Goal: Task Accomplishment & Management: Use online tool/utility

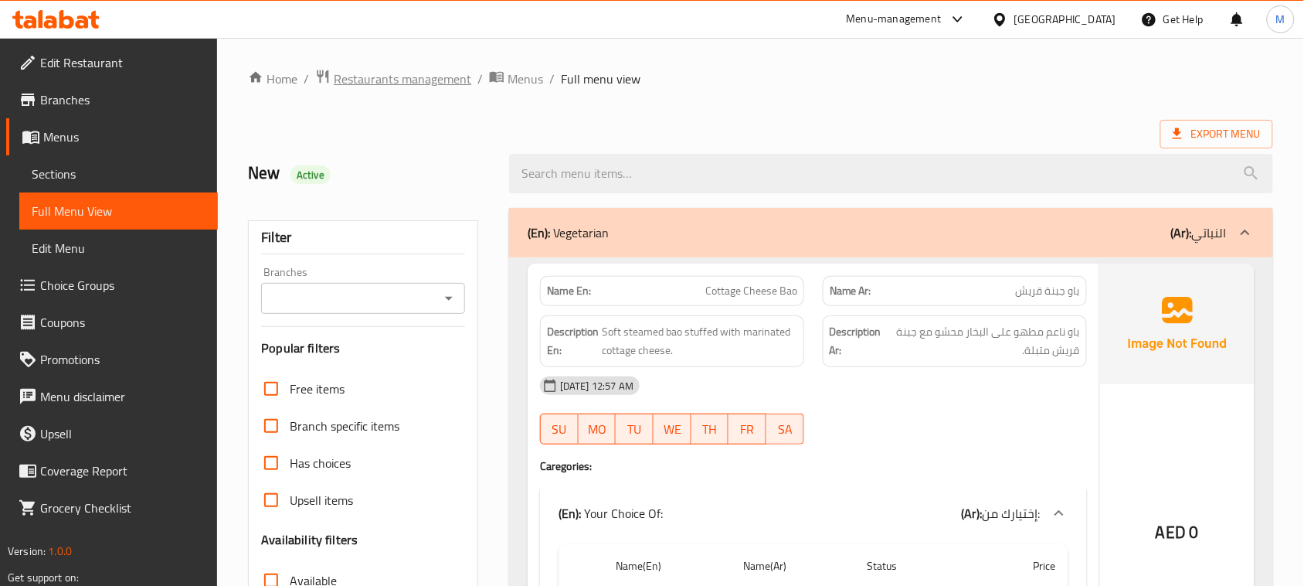
click at [438, 88] on span "Restaurants management" at bounding box center [403, 79] width 138 height 19
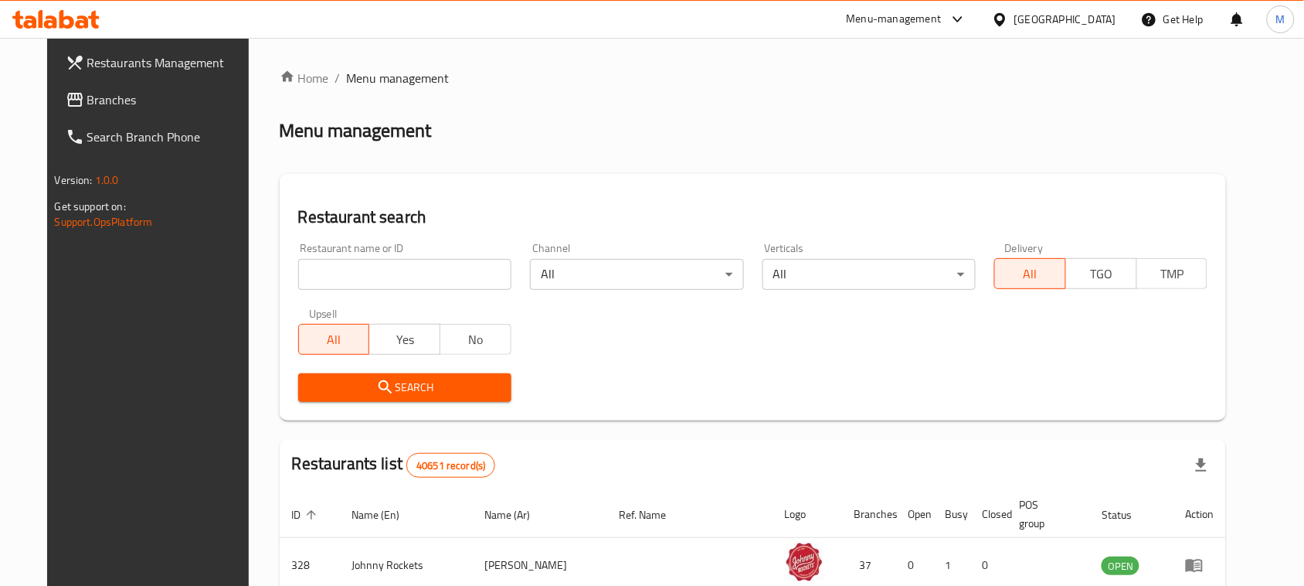
click at [362, 267] on input "search" at bounding box center [404, 274] width 213 height 31
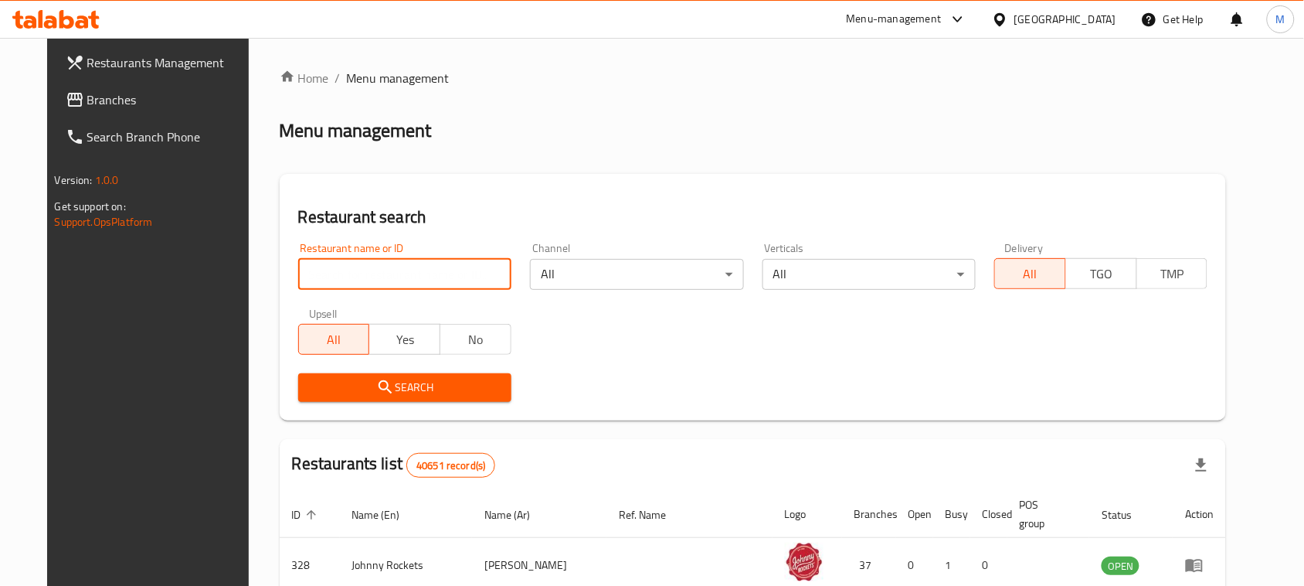
paste input "Sharjah Dhow by Grill Park"
click button "Search" at bounding box center [404, 387] width 213 height 29
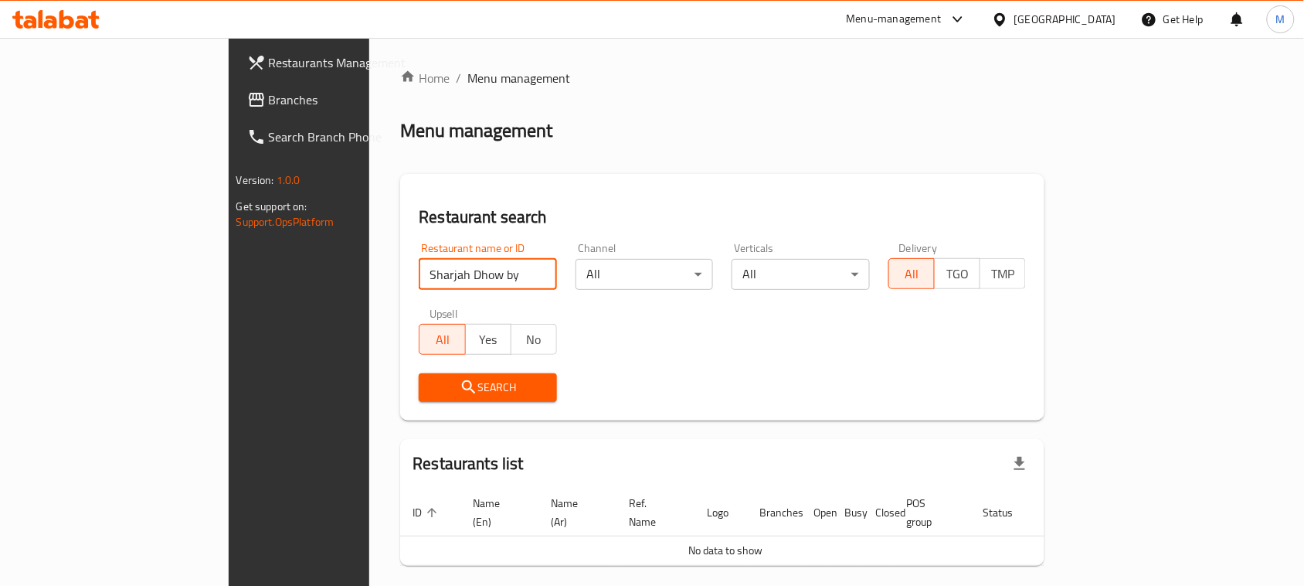
type input "Sharjah Dhow by"
click button "Search" at bounding box center [488, 387] width 138 height 29
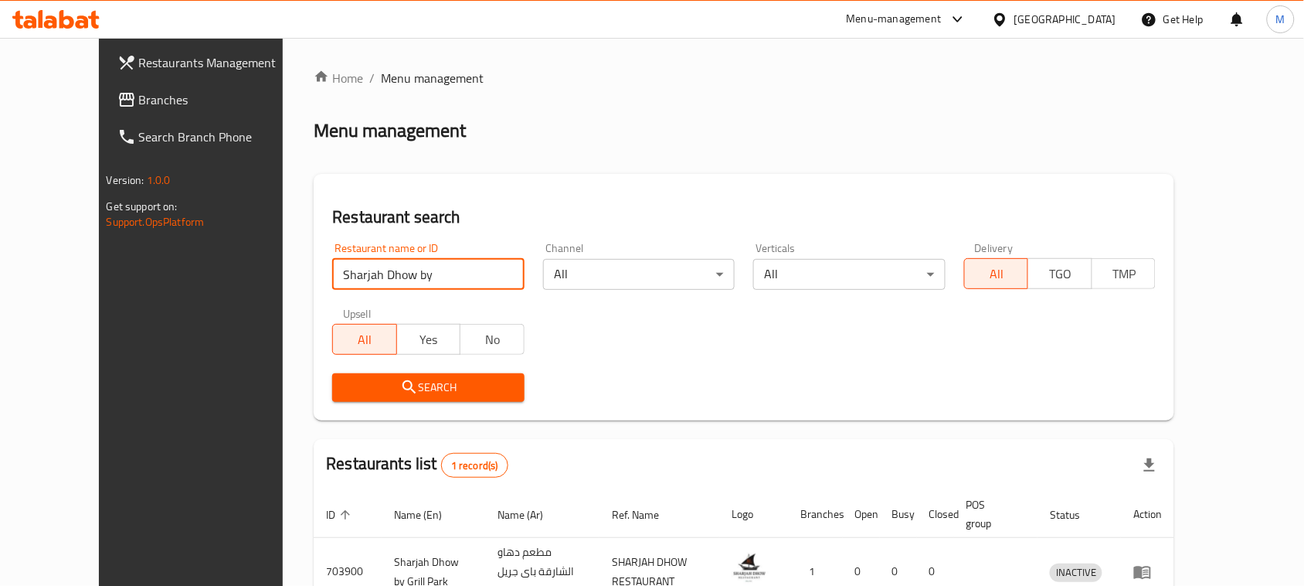
scroll to position [90, 0]
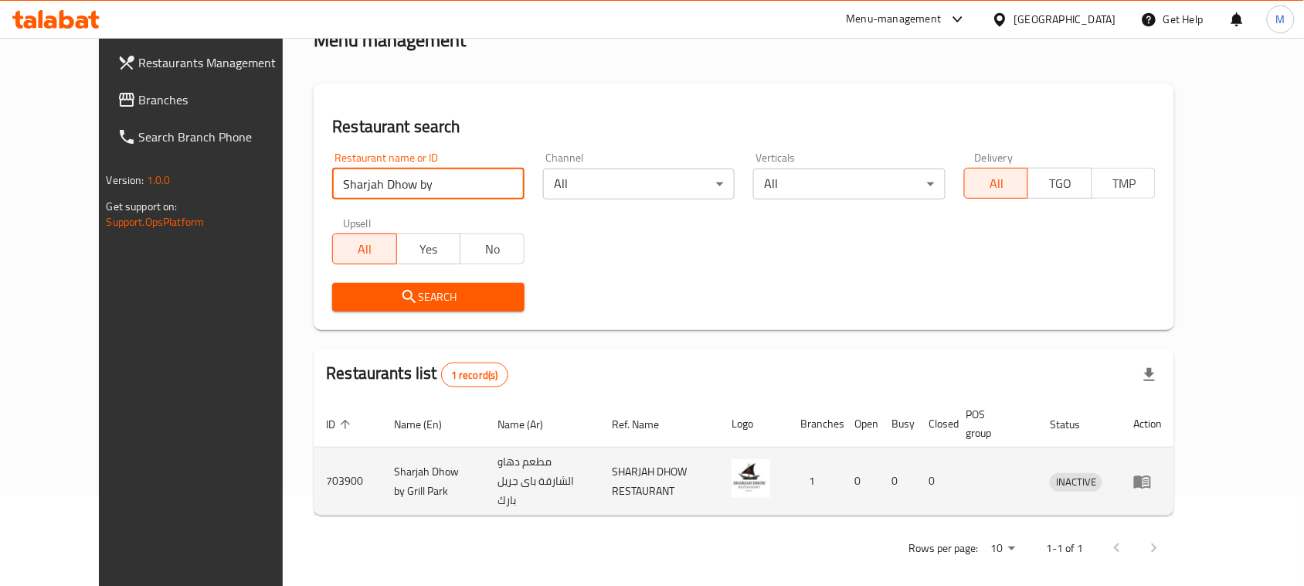
click at [1162, 472] on link "enhanced table" at bounding box center [1147, 481] width 29 height 19
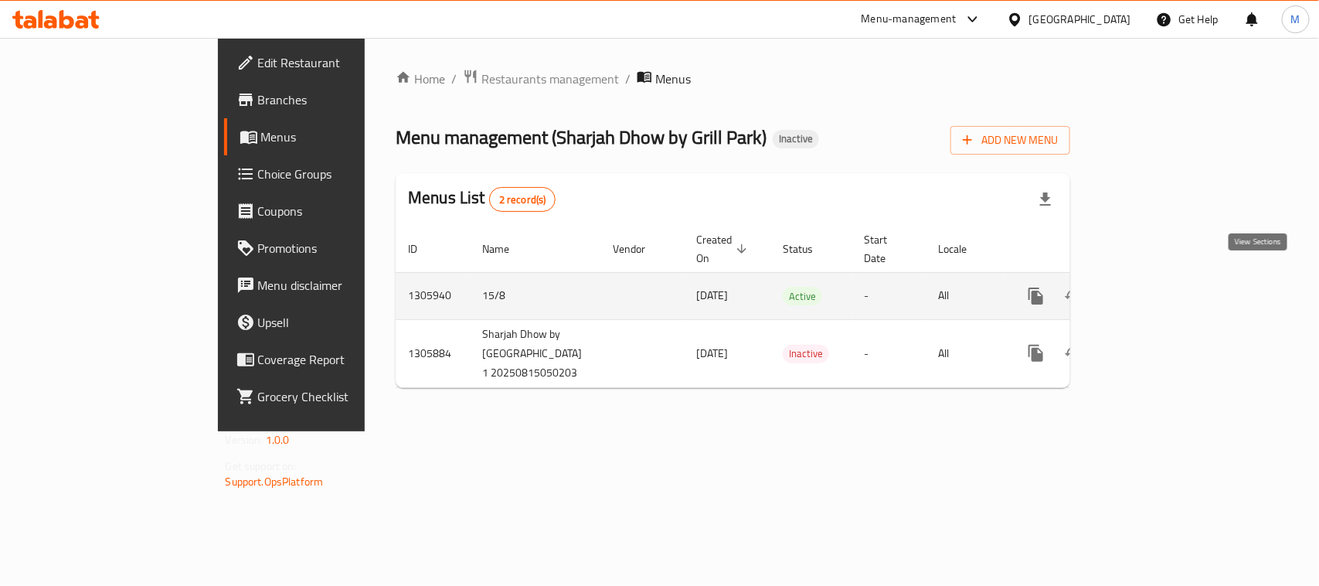
click at [1157, 287] on icon "enhanced table" at bounding box center [1147, 296] width 19 height 19
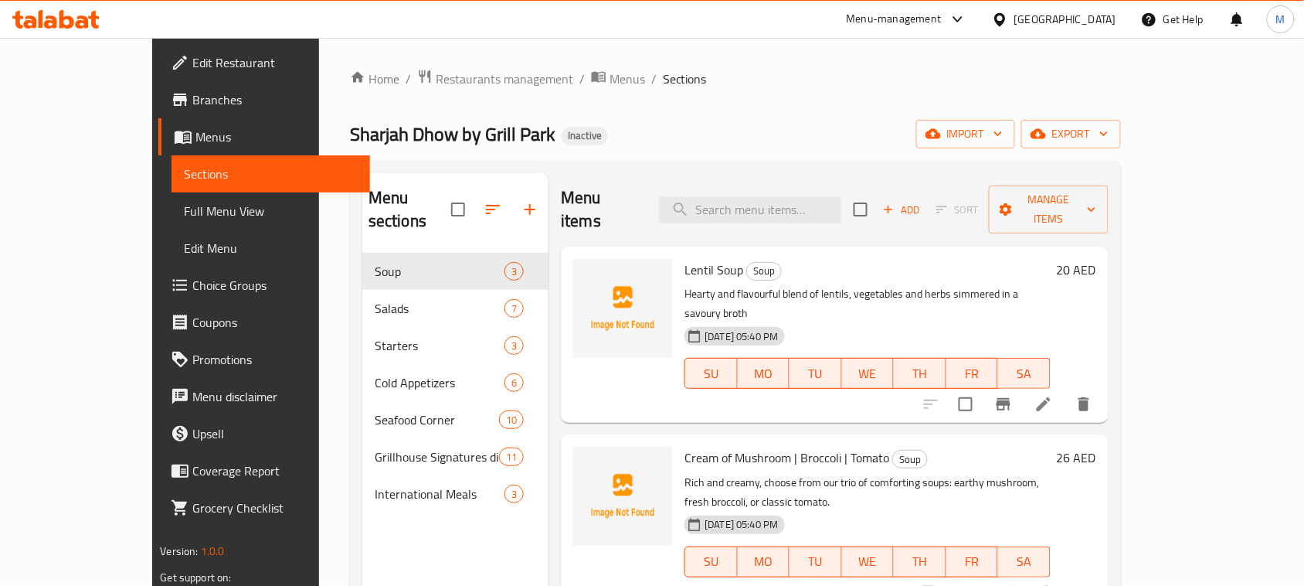
click at [184, 211] on span "Full Menu View" at bounding box center [271, 211] width 174 height 19
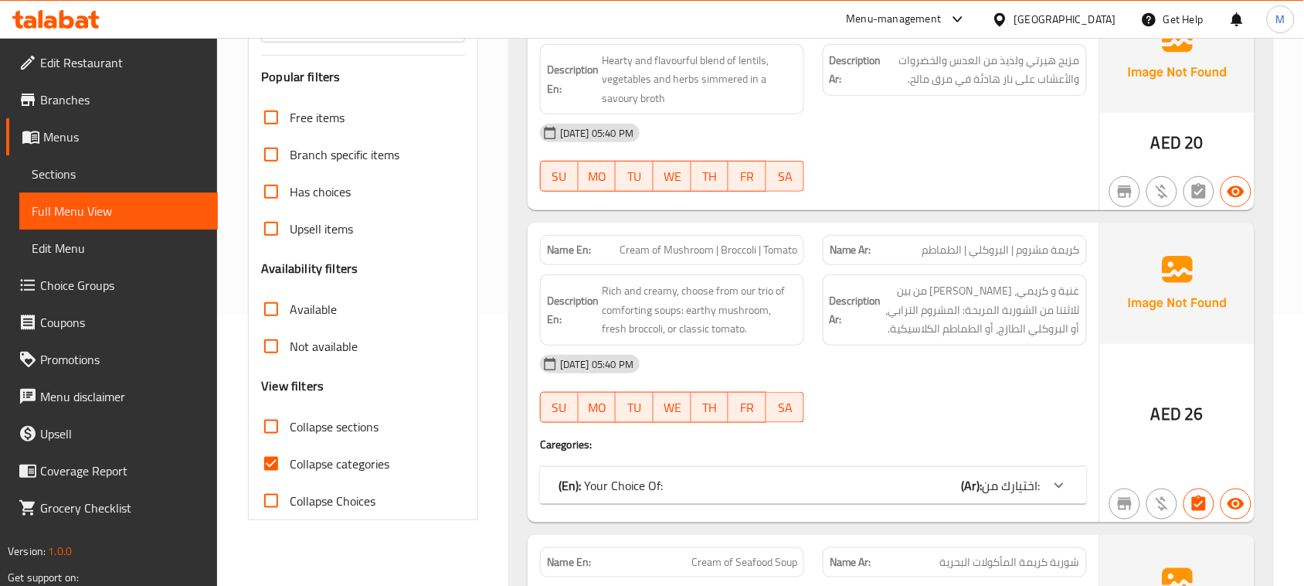
scroll to position [386, 0]
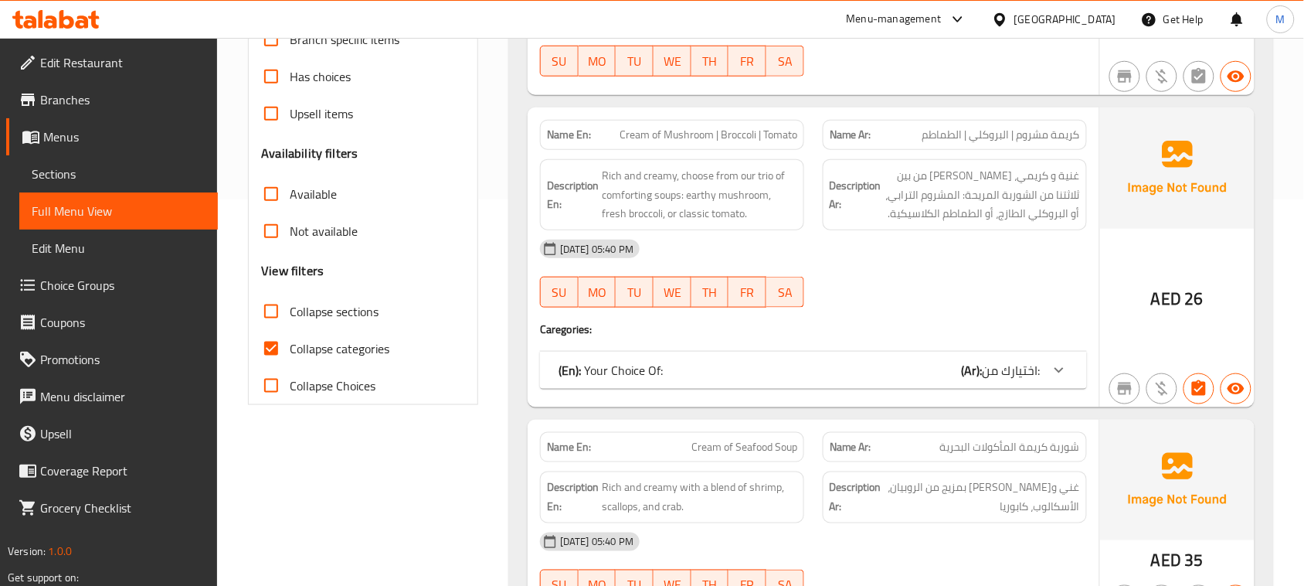
click at [684, 372] on div "(En): Your Choice Of: (Ar): اختيارك من:" at bounding box center [800, 370] width 482 height 19
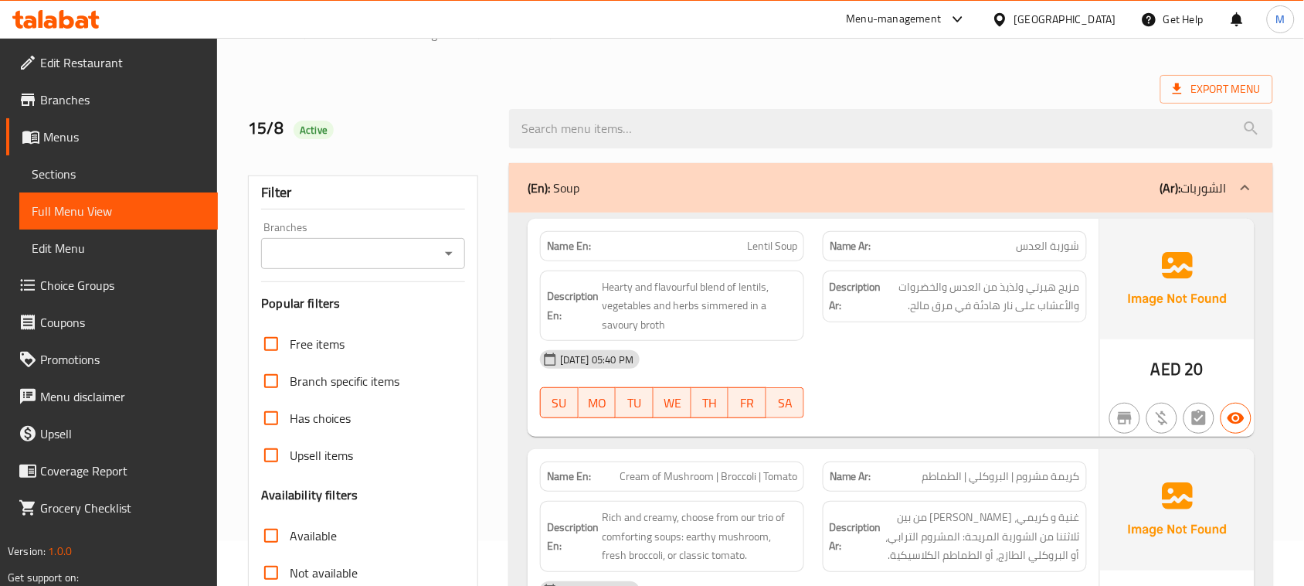
scroll to position [0, 0]
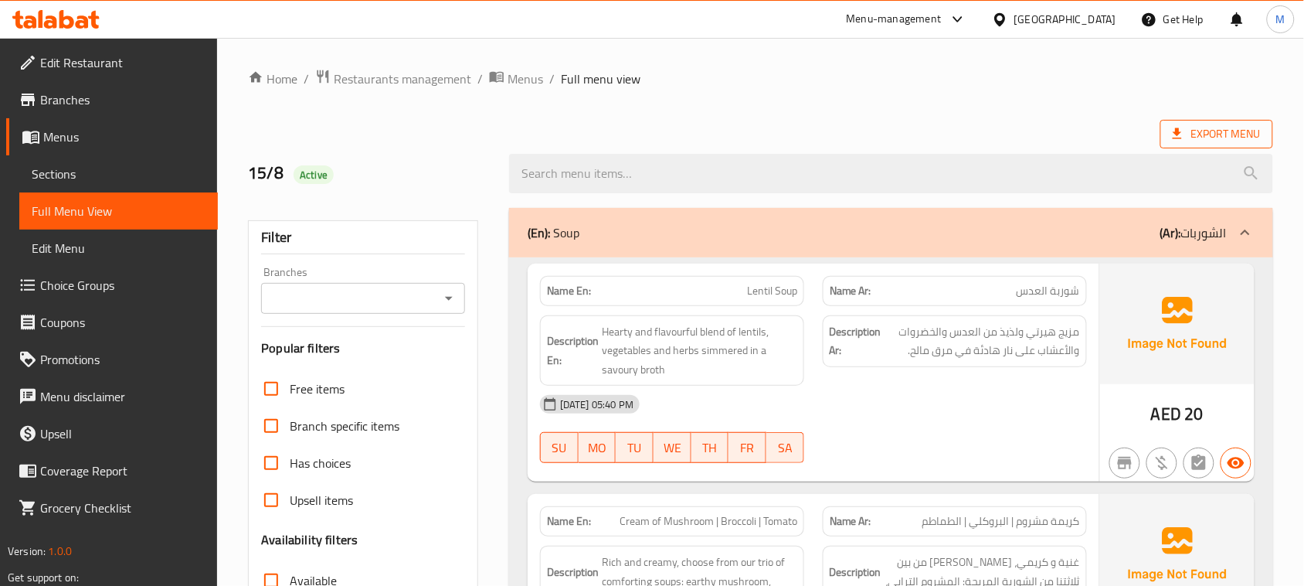
click at [1199, 135] on span "Export Menu" at bounding box center [1217, 133] width 88 height 19
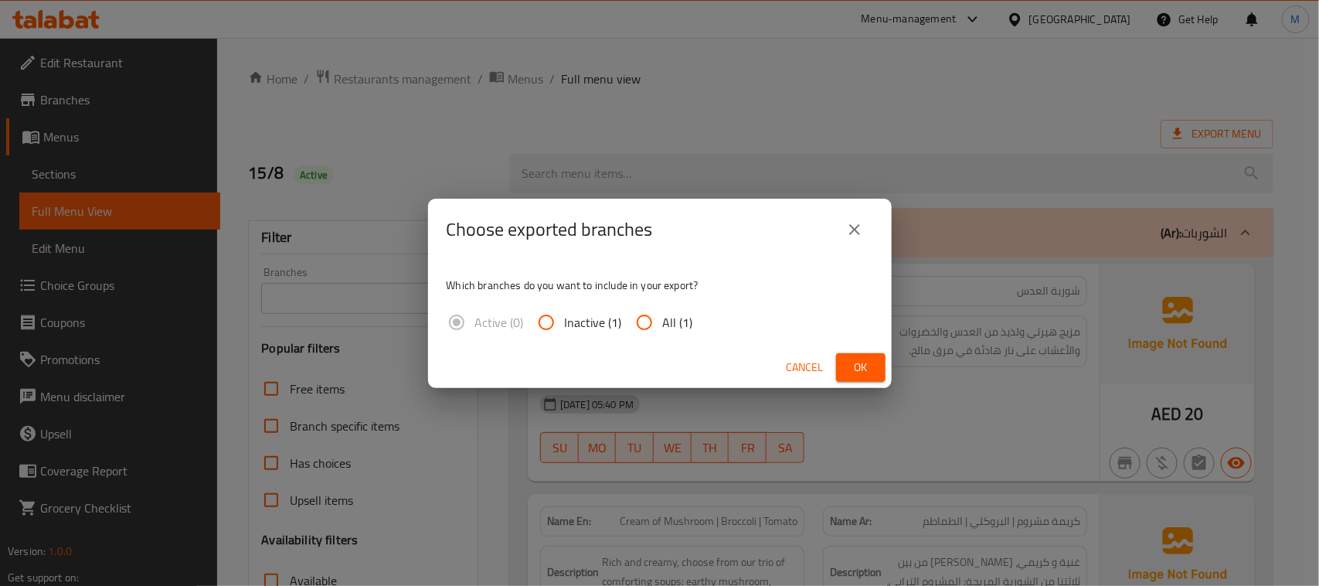
click at [672, 324] on span "All (1)" at bounding box center [678, 322] width 30 height 19
click at [663, 324] on input "All (1)" at bounding box center [644, 322] width 37 height 37
radio input "true"
click at [862, 367] on span "Ok" at bounding box center [860, 367] width 25 height 19
